Goal: Task Accomplishment & Management: Use online tool/utility

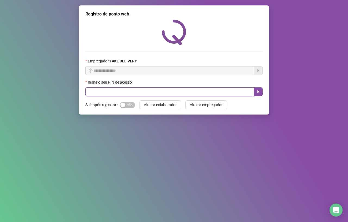
click at [176, 91] on input "text" at bounding box center [169, 91] width 169 height 9
type input "*****"
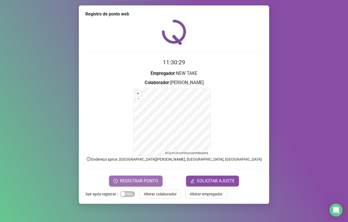
click at [155, 181] on span "REGISTRAR PONTO" at bounding box center [139, 181] width 38 height 7
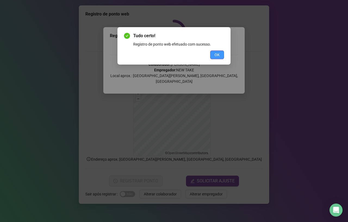
click at [219, 56] on span "OK" at bounding box center [216, 55] width 5 height 6
